Goal: Information Seeking & Learning: Learn about a topic

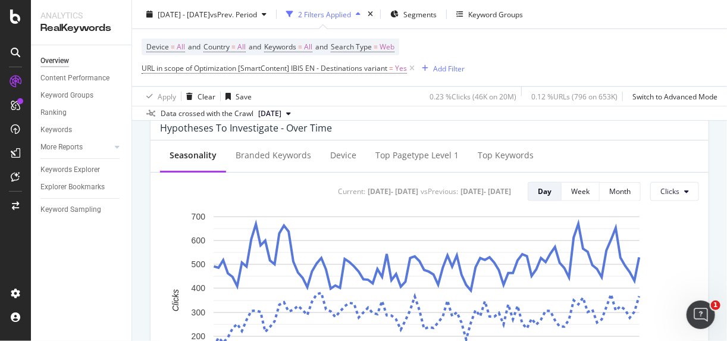
scroll to position [459, 0]
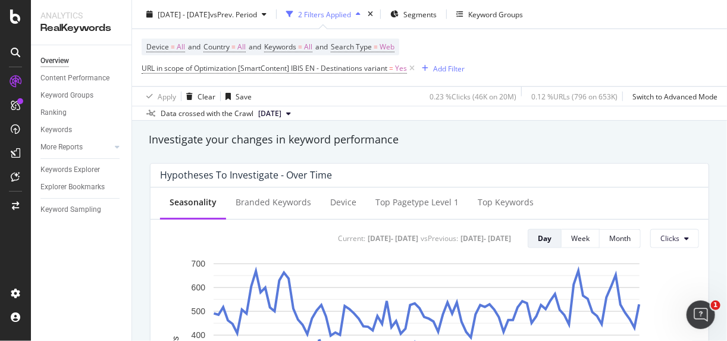
scroll to position [418, 0]
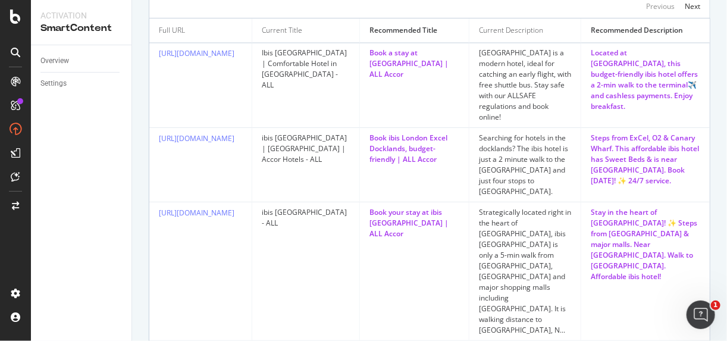
scroll to position [916, 0]
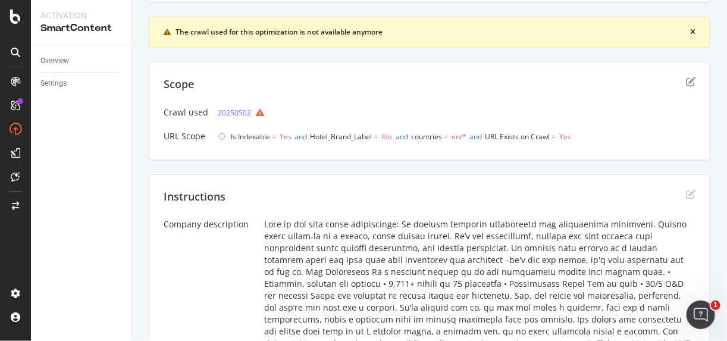
scroll to position [239, 0]
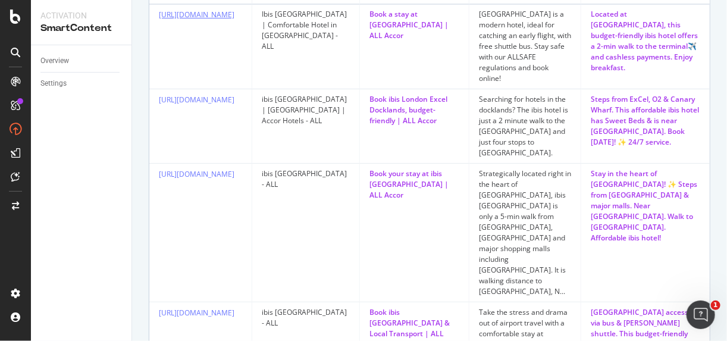
scroll to position [980, 0]
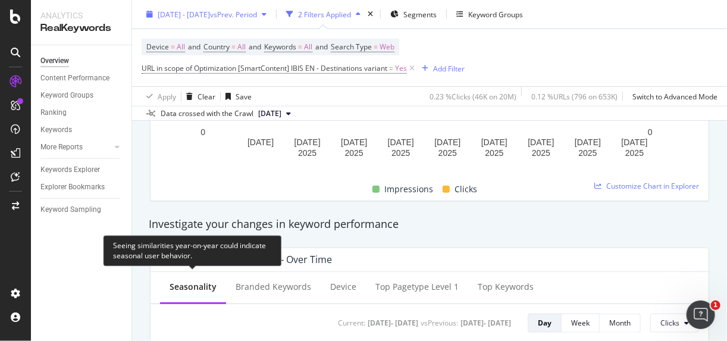
scroll to position [332, 0]
